Goal: Transaction & Acquisition: Subscribe to service/newsletter

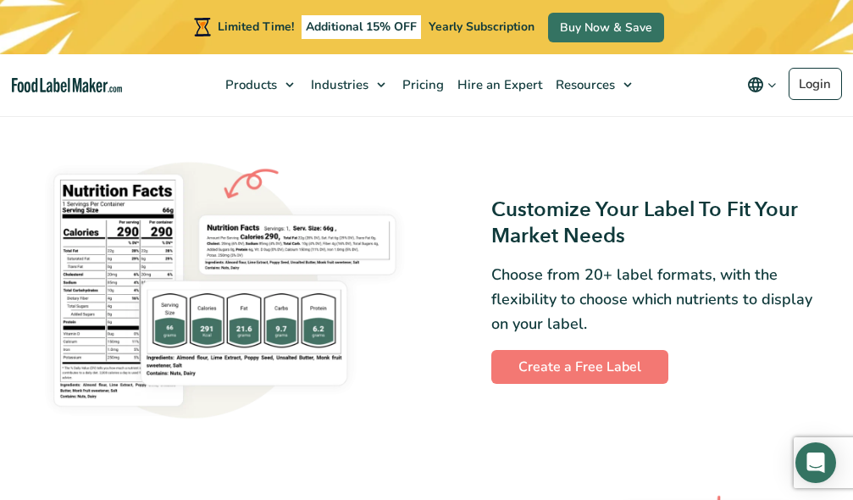
scroll to position [1102, 0]
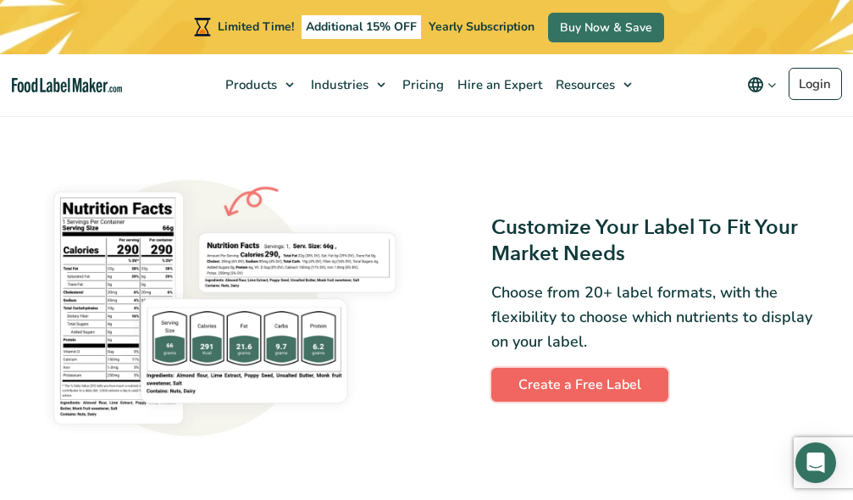
click at [605, 395] on link "Create a Free Label" at bounding box center [580, 385] width 177 height 34
